Goal: Information Seeking & Learning: Learn about a topic

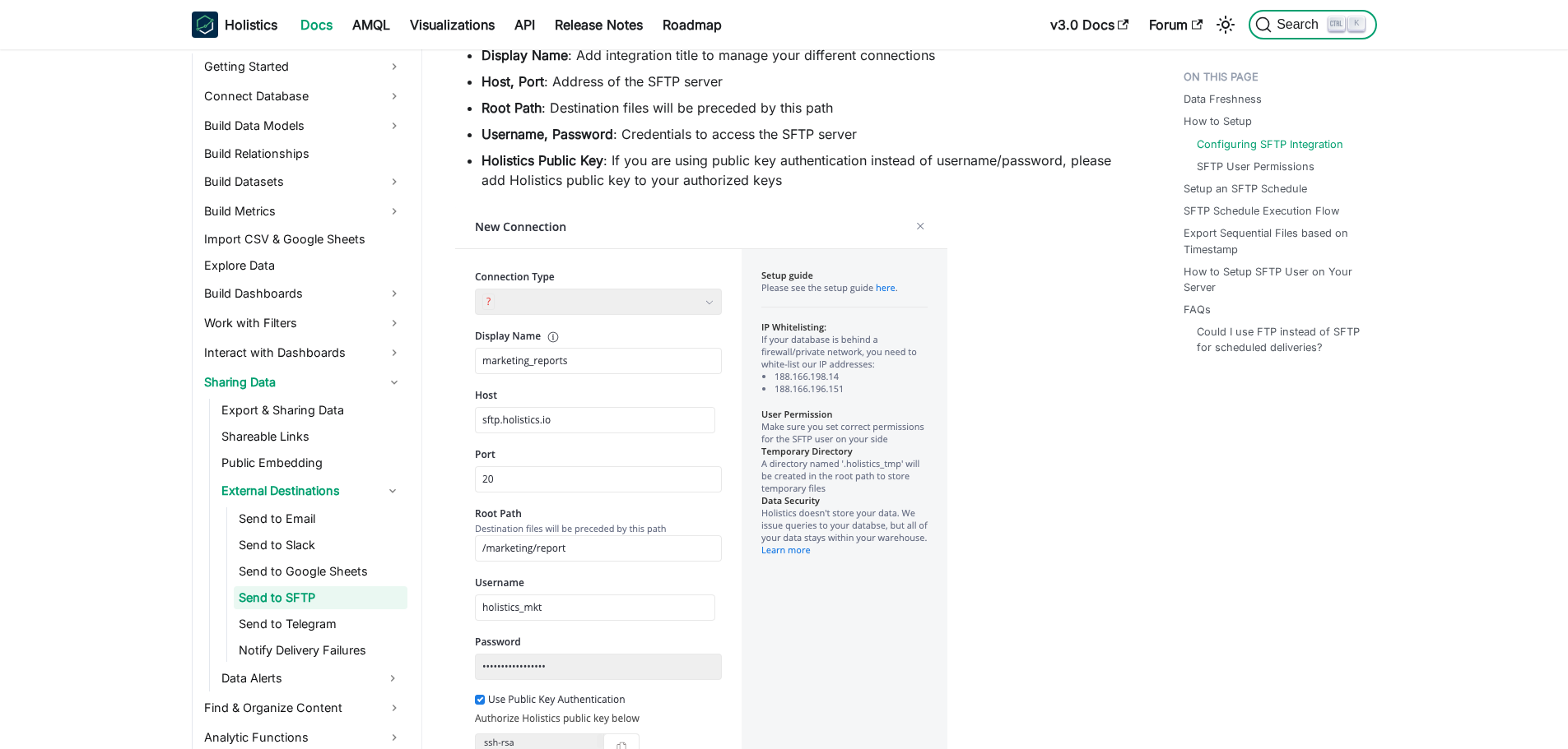
click at [1301, 26] on span "Search" at bounding box center [1300, 24] width 56 height 15
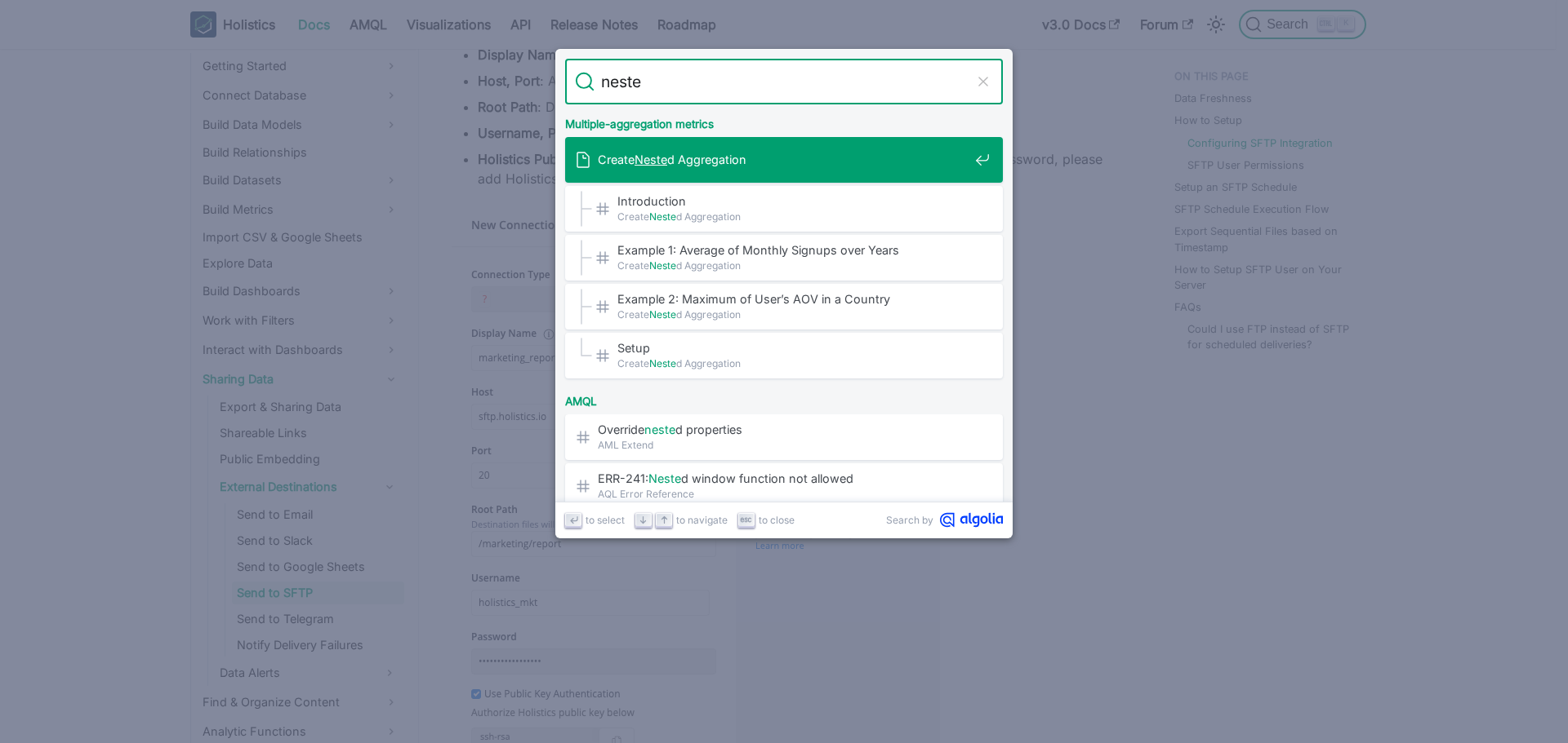
type input "nested"
click at [711, 162] on span "Create Nested Aggregation" at bounding box center [783, 159] width 370 height 15
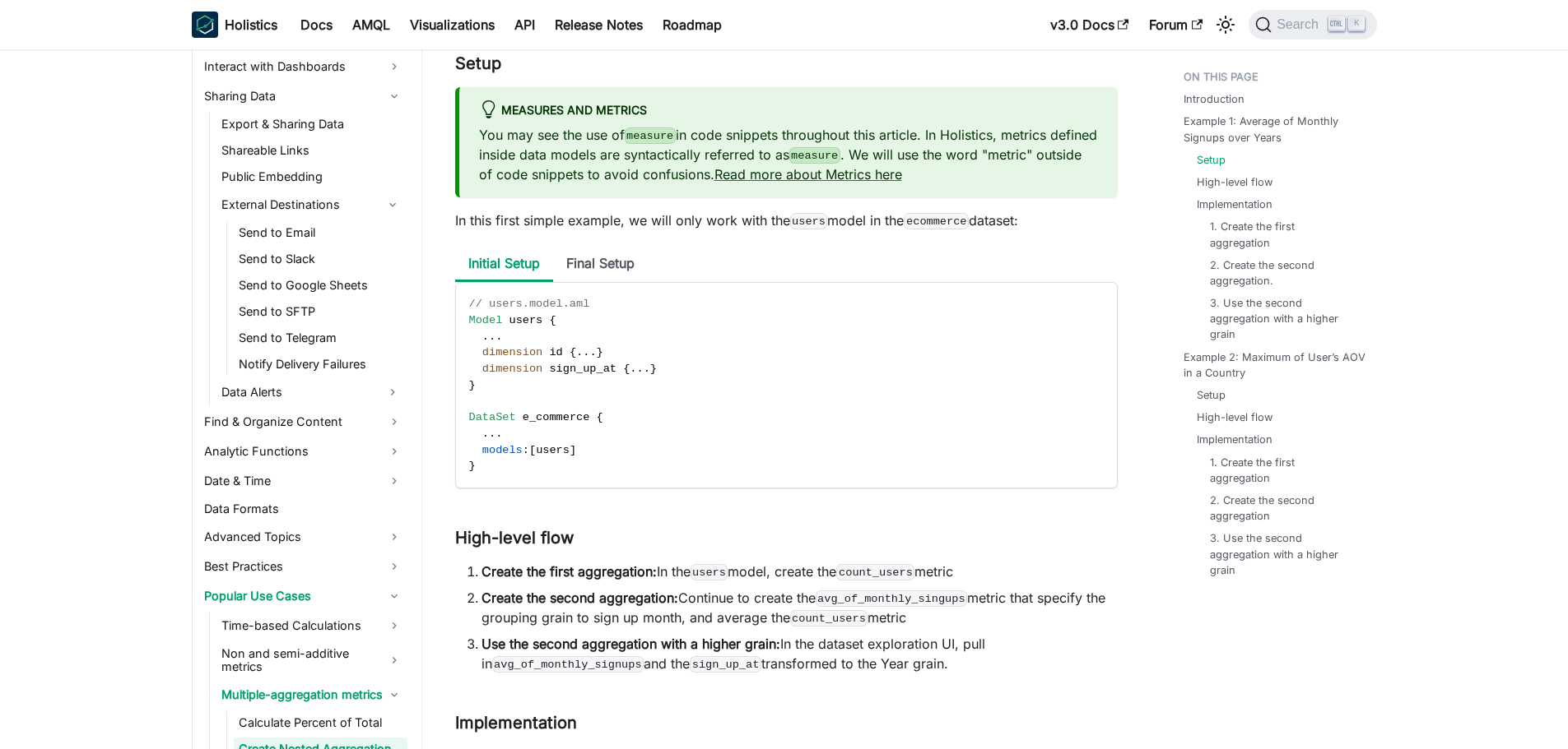
scroll to position [658, 0]
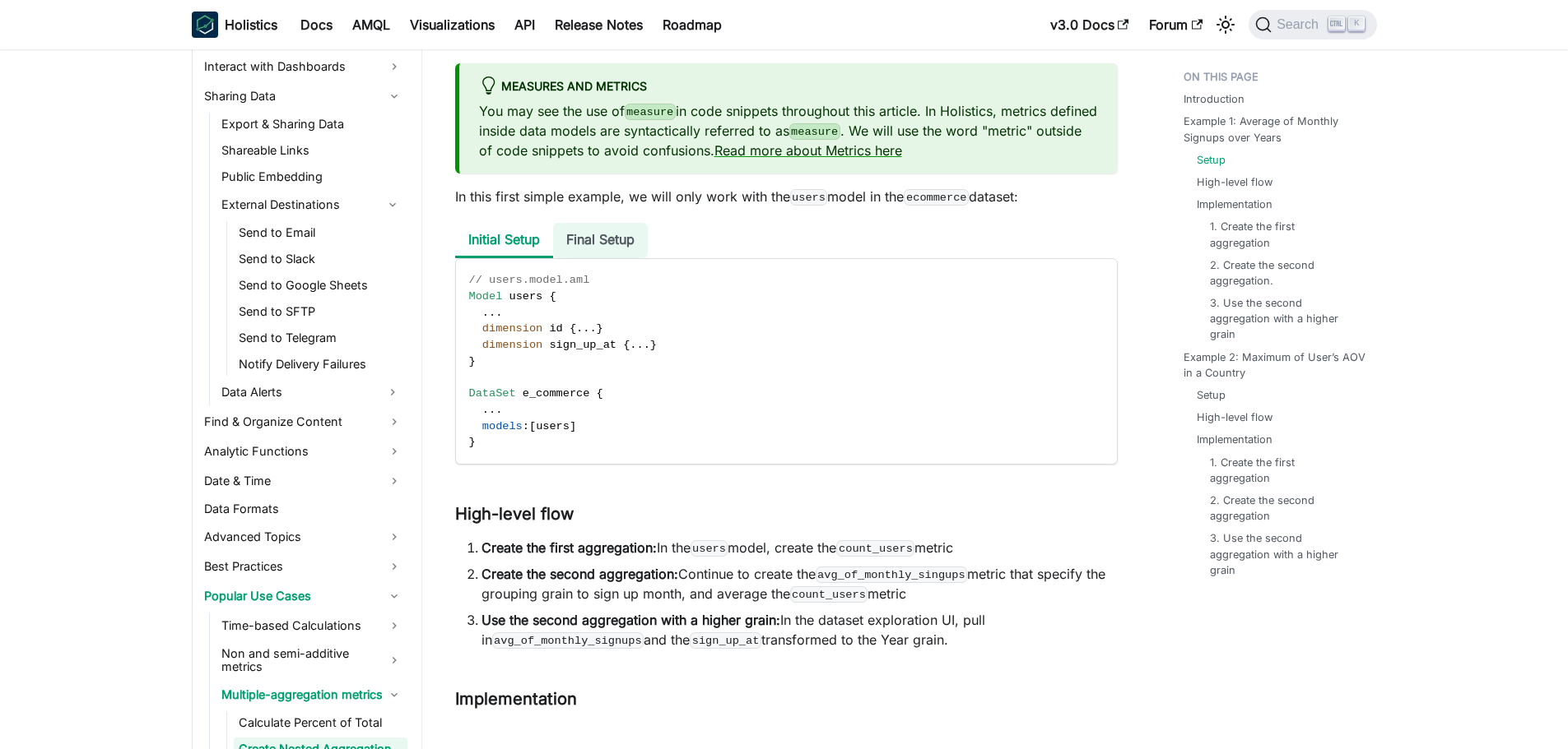
click at [617, 244] on li "Final Setup" at bounding box center [600, 240] width 94 height 35
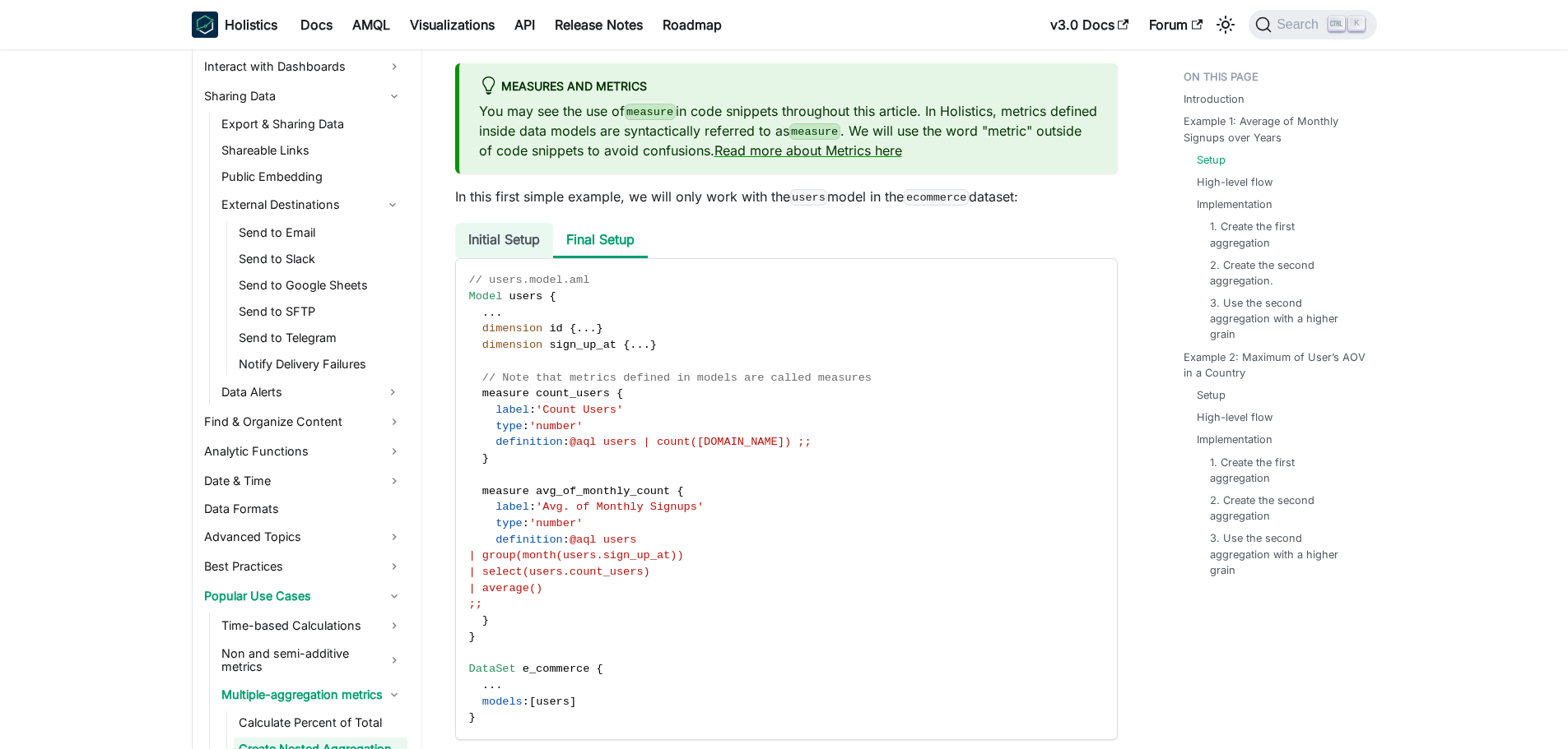
click at [512, 233] on li "Initial Setup" at bounding box center [504, 240] width 98 height 35
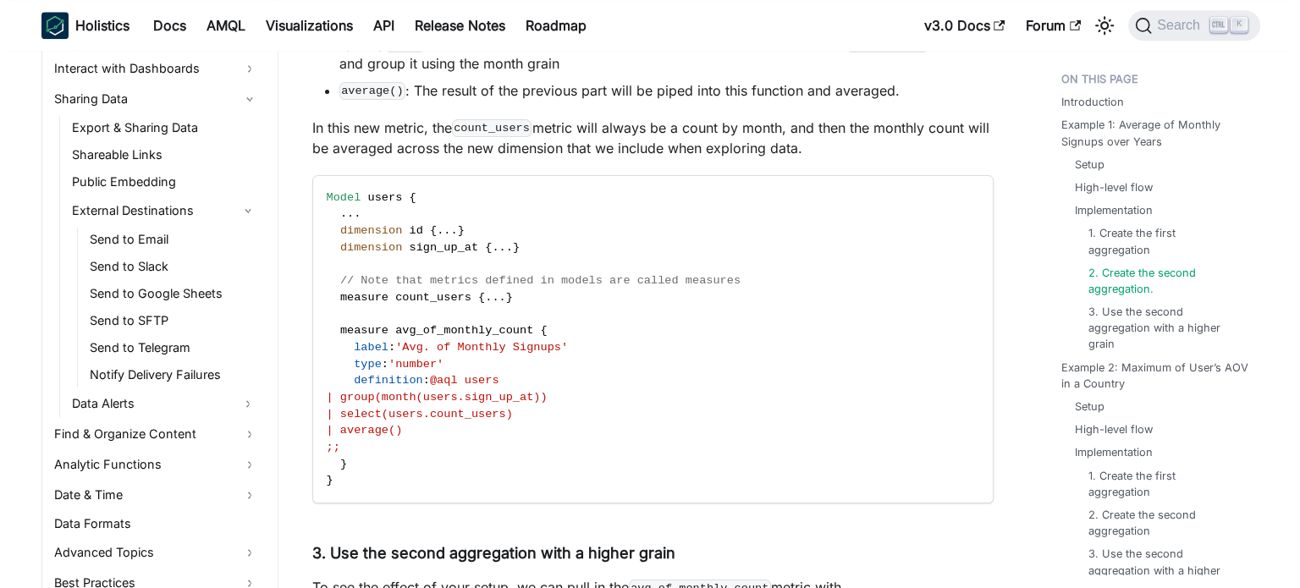
scroll to position [2371, 0]
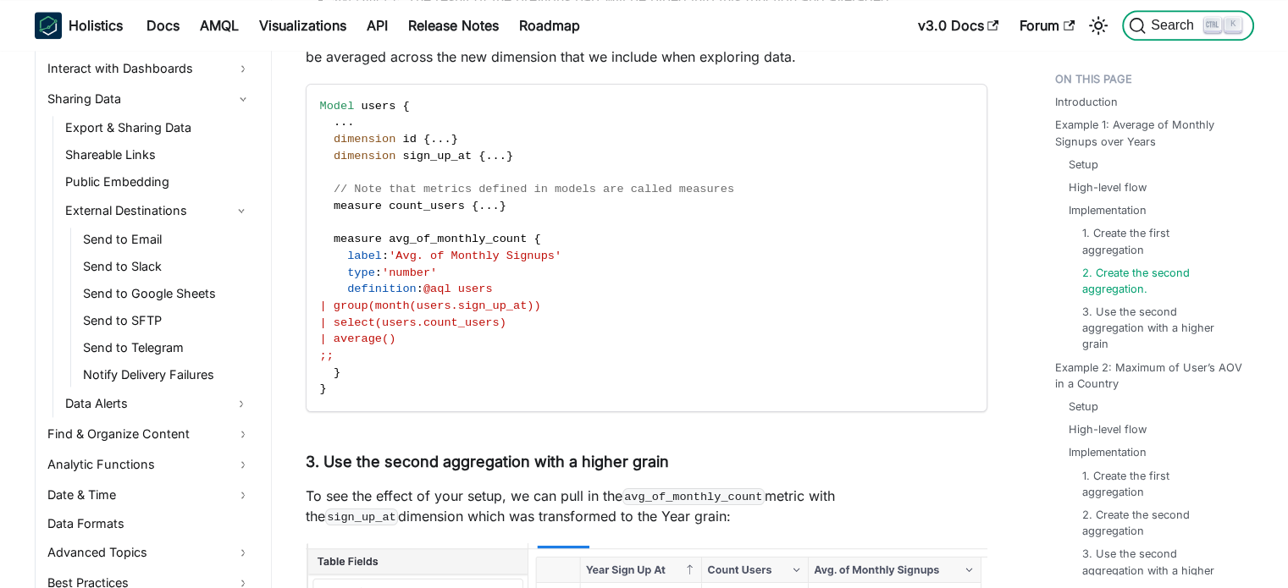
click at [1155, 26] on span "Search" at bounding box center [1175, 25] width 58 height 15
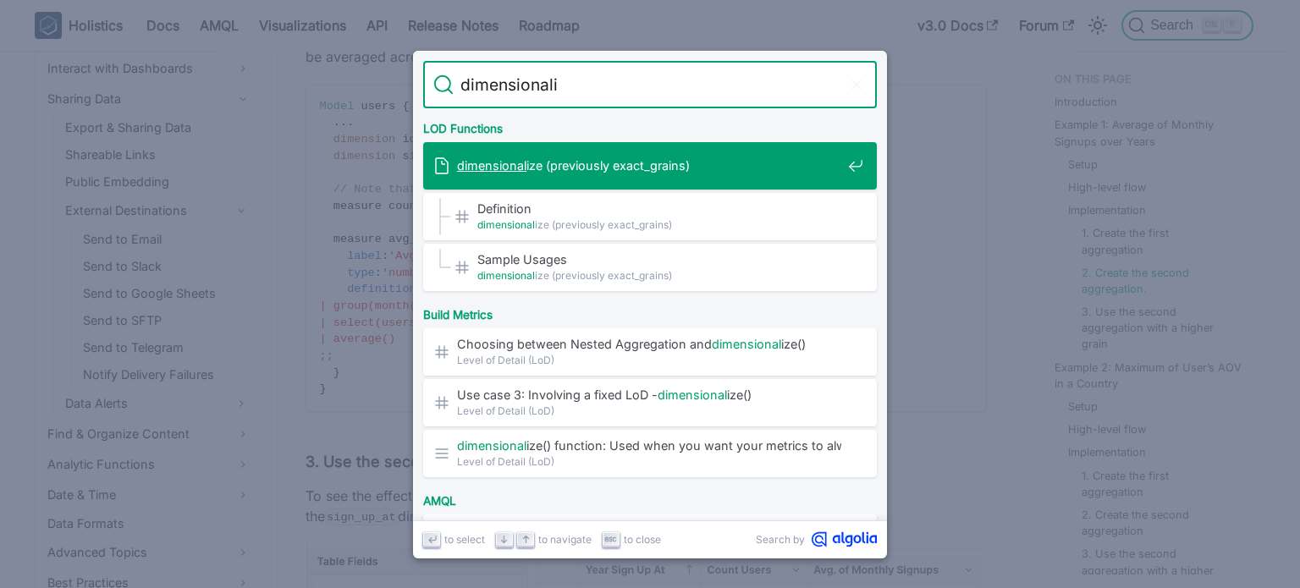
type input "dimensionaliz"
click at [632, 155] on div "dimensionaliz e (previously exact_grains)" at bounding box center [655, 165] width 444 height 47
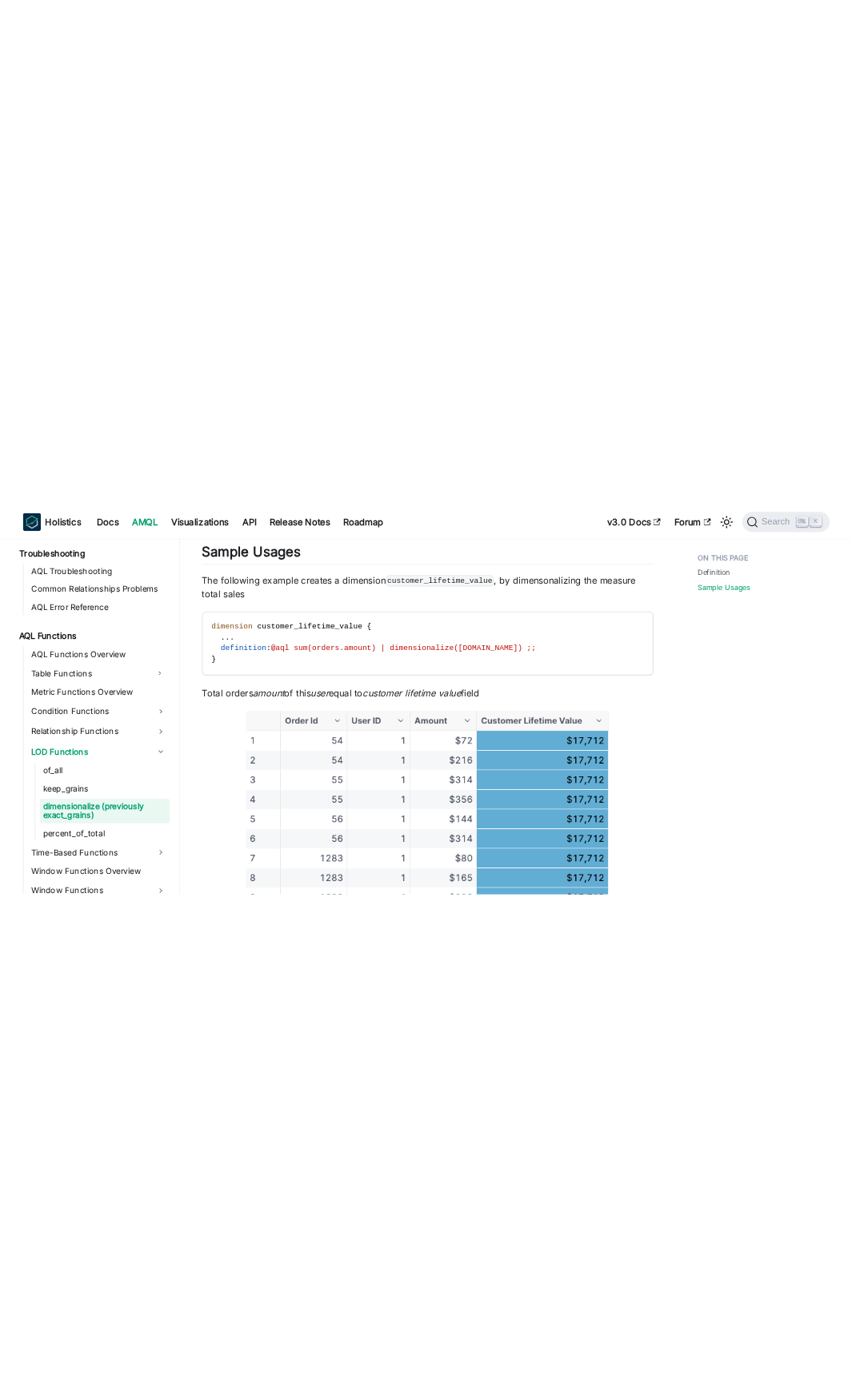
scroll to position [960, 0]
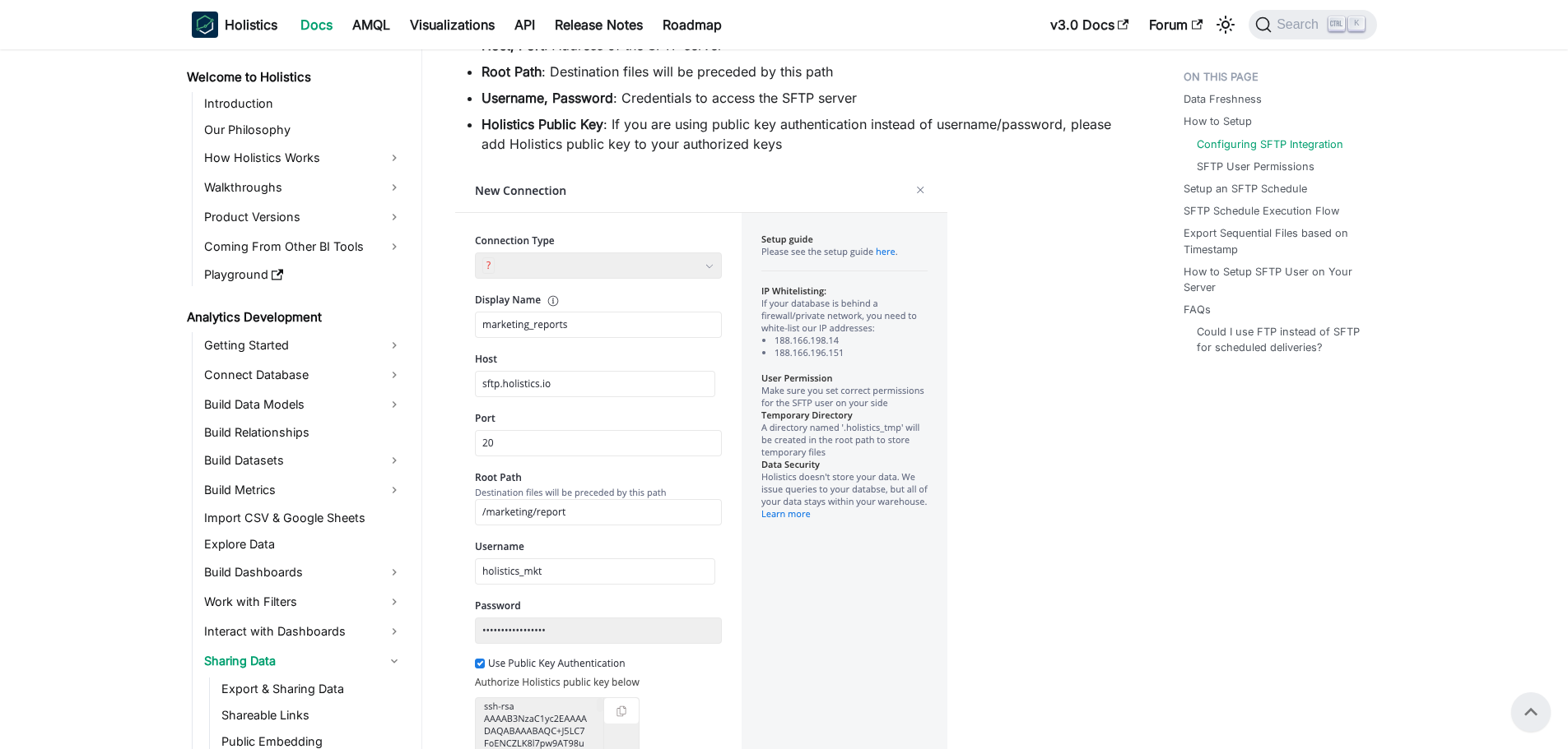
scroll to position [279, 0]
